Goal: Task Accomplishment & Management: Manage account settings

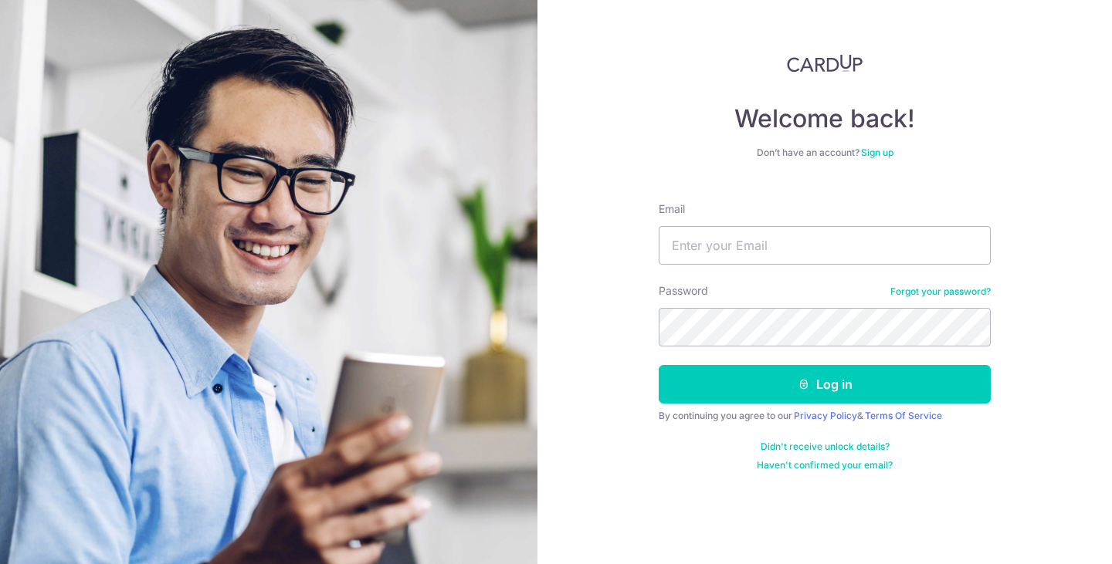
click at [846, 225] on div "Email" at bounding box center [825, 232] width 332 height 63
click at [845, 230] on div "Email" at bounding box center [825, 232] width 332 height 63
click at [841, 249] on input "Email" at bounding box center [825, 245] width 332 height 39
type input "[EMAIL_ADDRESS][DOMAIN_NAME]"
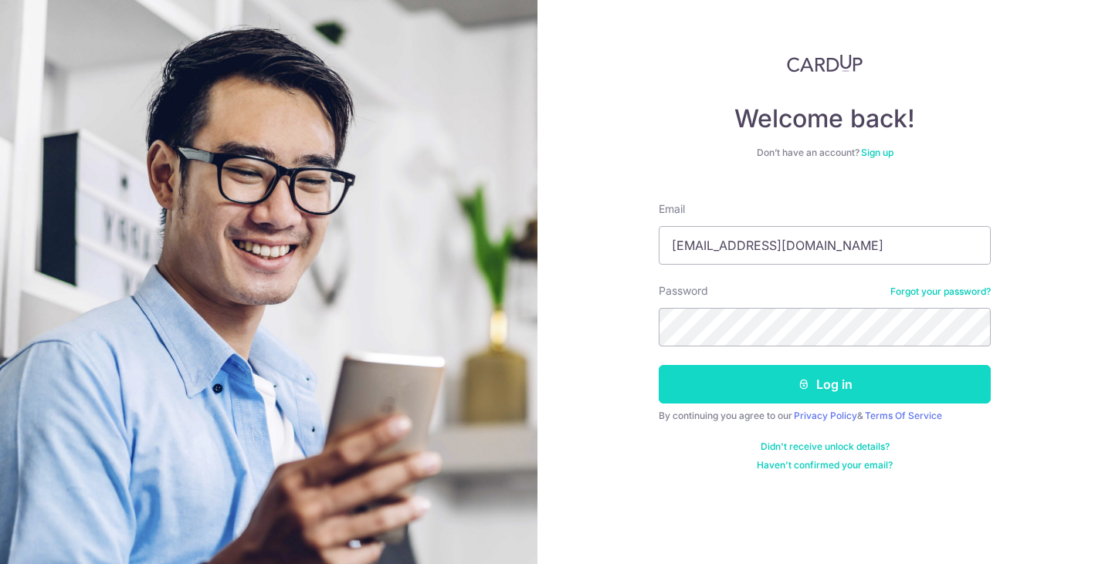
click at [827, 399] on button "Log in" at bounding box center [825, 384] width 332 height 39
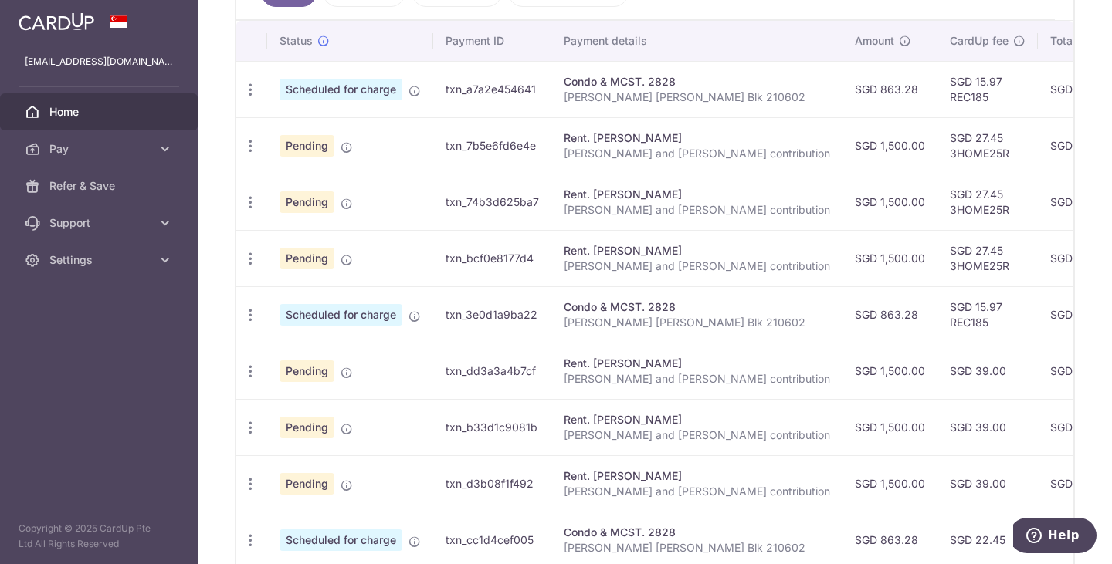
scroll to position [251, 0]
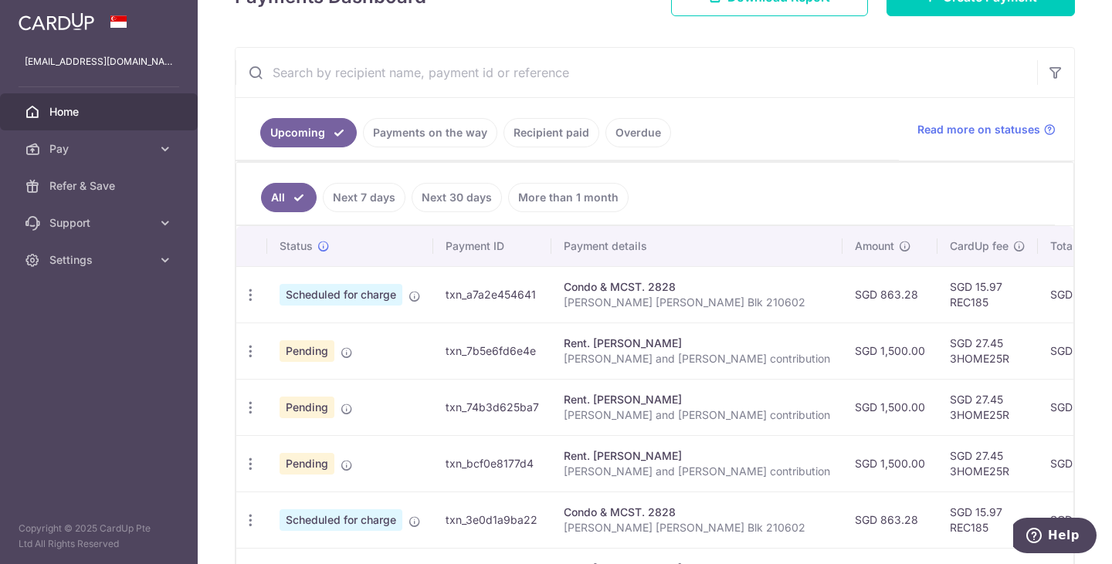
click at [398, 205] on link "Next 7 days" at bounding box center [364, 197] width 83 height 29
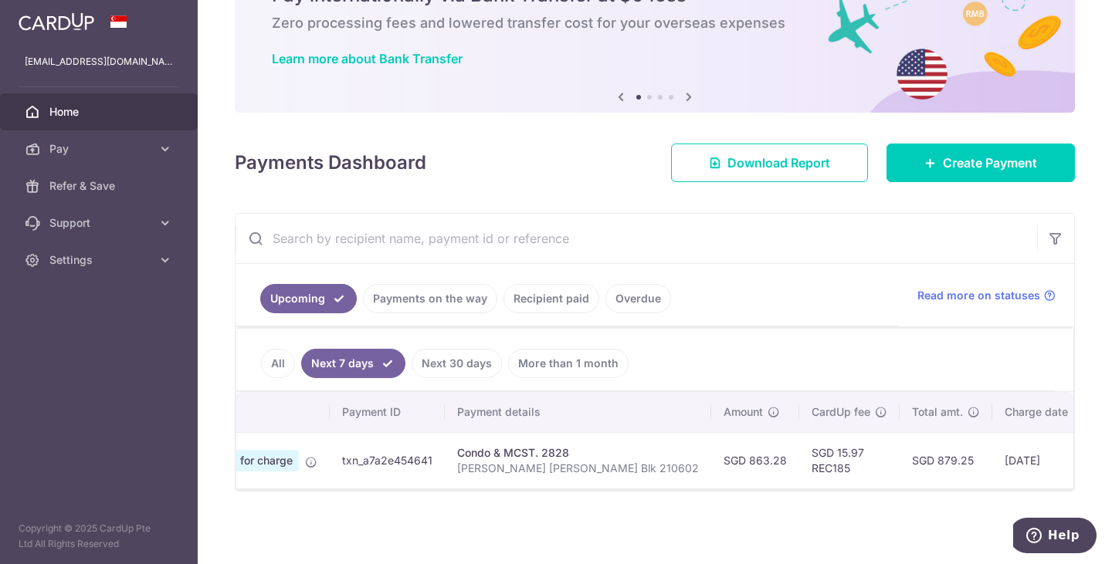
scroll to position [0, 235]
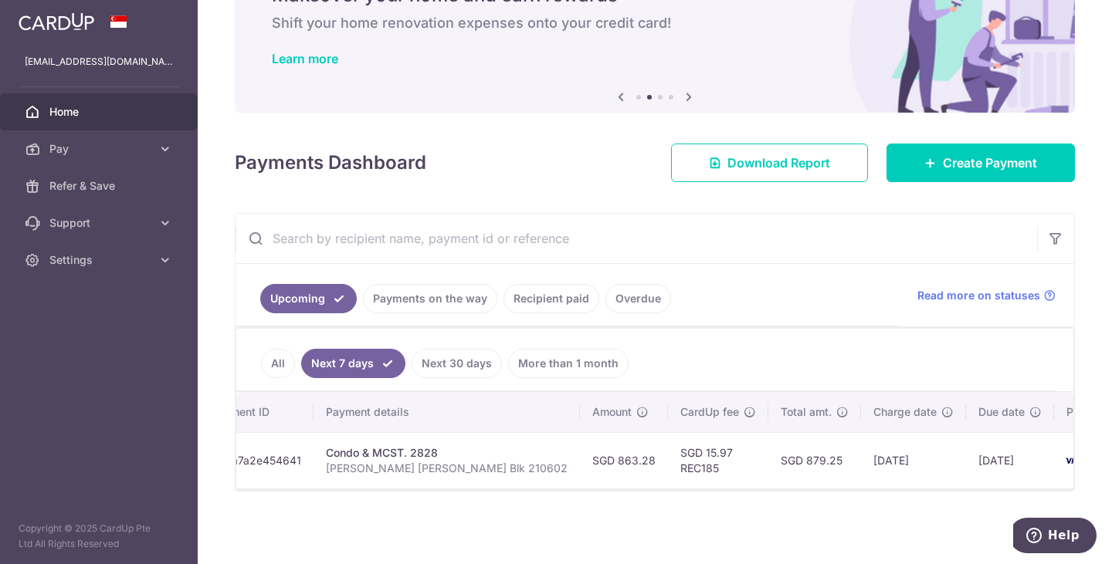
click at [442, 367] on link "Next 30 days" at bounding box center [456, 363] width 90 height 29
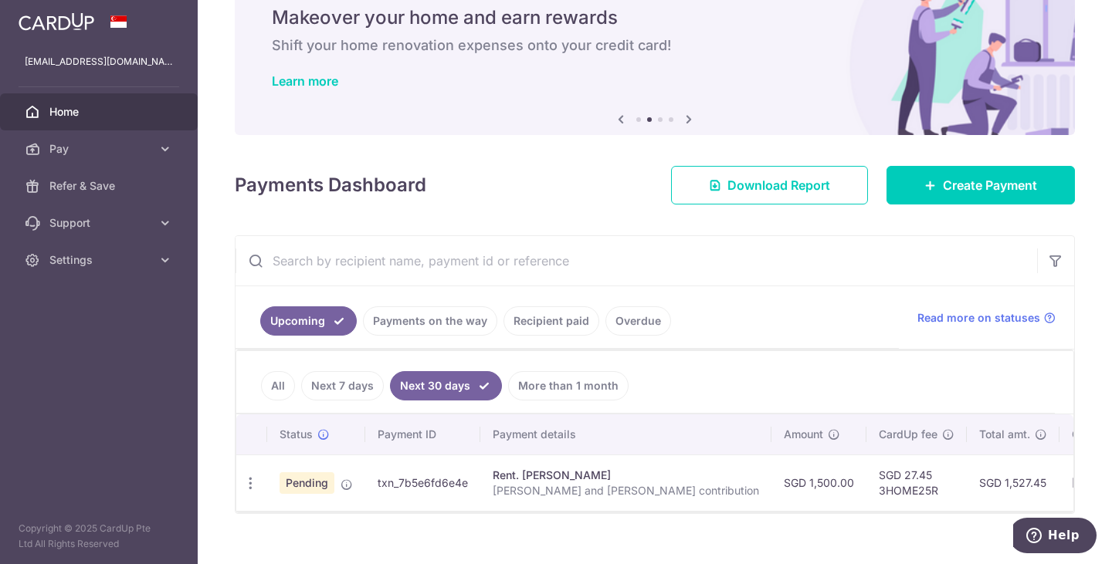
scroll to position [93, 0]
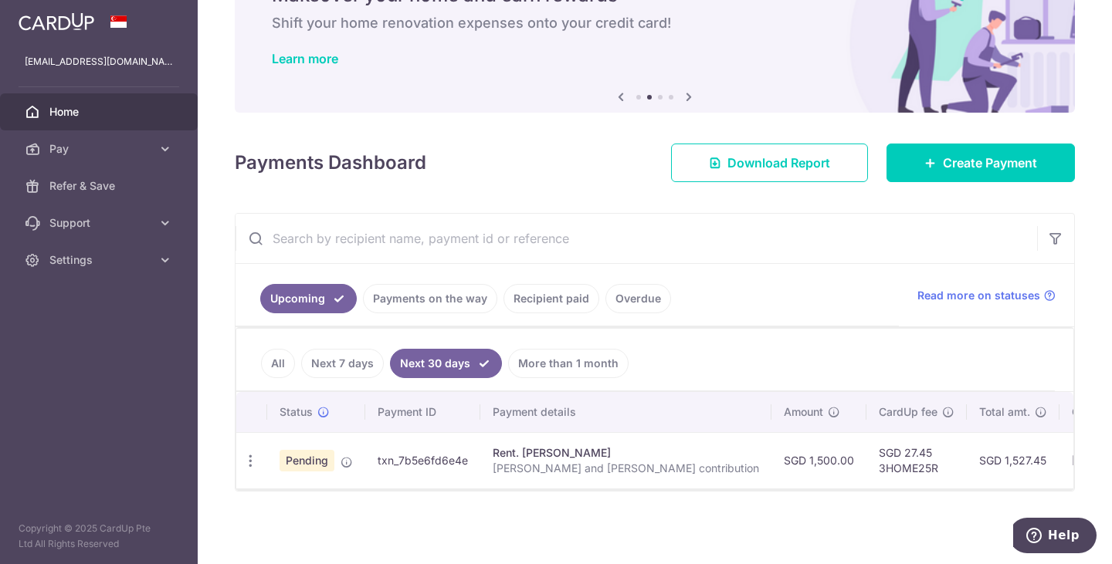
click at [341, 355] on link "Next 7 days" at bounding box center [342, 363] width 83 height 29
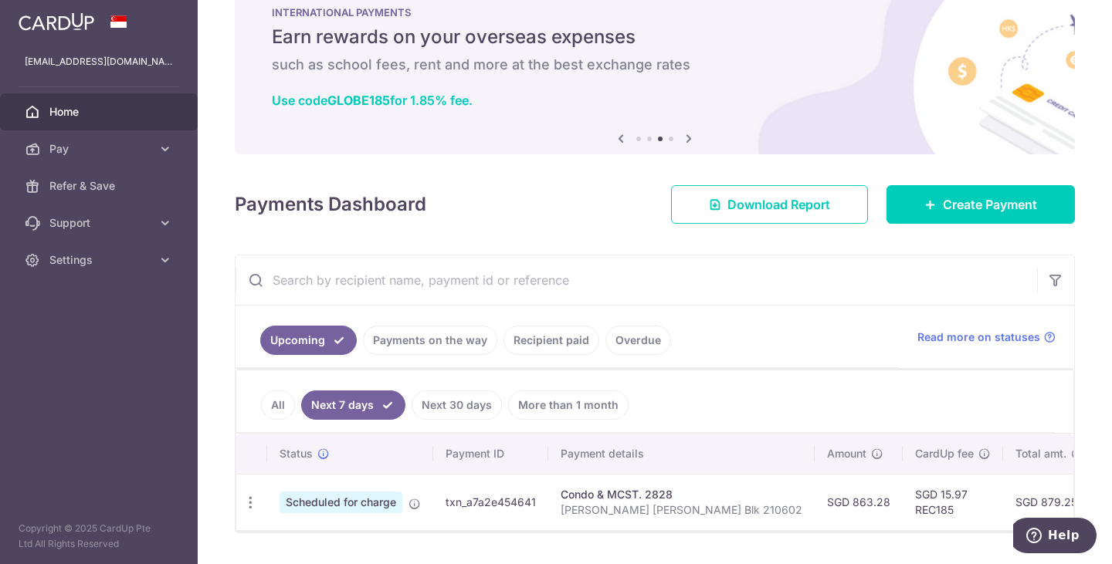
scroll to position [0, 0]
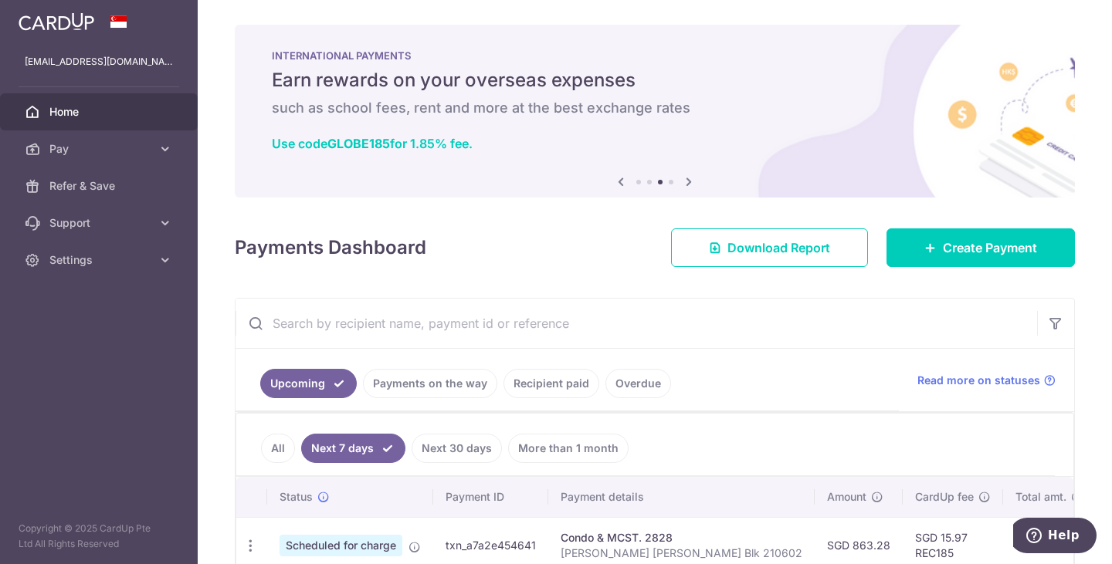
click at [64, 107] on span "Home" at bounding box center [100, 111] width 102 height 15
